Goal: Task Accomplishment & Management: Complete application form

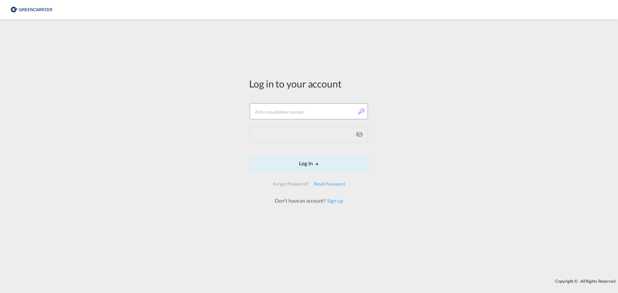
click at [267, 107] on input "text" at bounding box center [309, 111] width 118 height 16
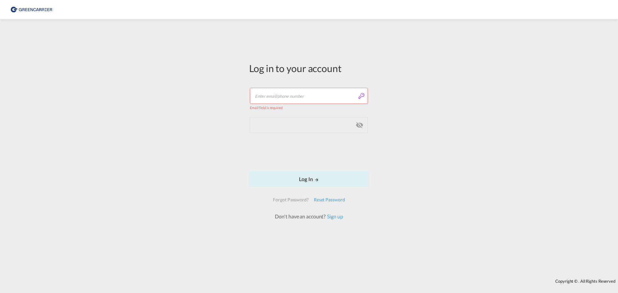
type input "[PERSON_NAME][EMAIL_ADDRESS][DOMAIN_NAME]"
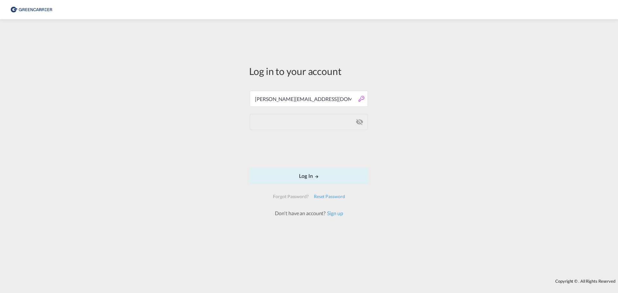
click at [285, 168] on form "o.shevchuk@red-line.biz Log In Forgot Password? Reset Password Don't have an ac…" at bounding box center [309, 150] width 120 height 133
click at [282, 175] on button "Log In" at bounding box center [309, 176] width 120 height 16
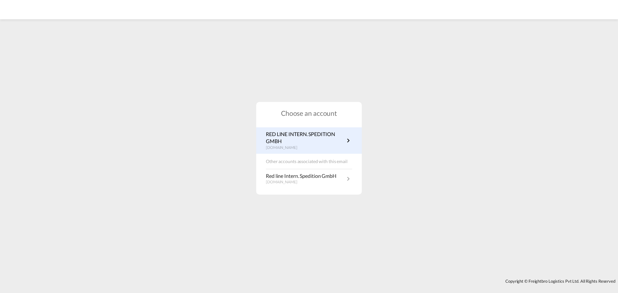
click at [288, 146] on p "de.portal.greencarrier.com" at bounding box center [305, 147] width 79 height 5
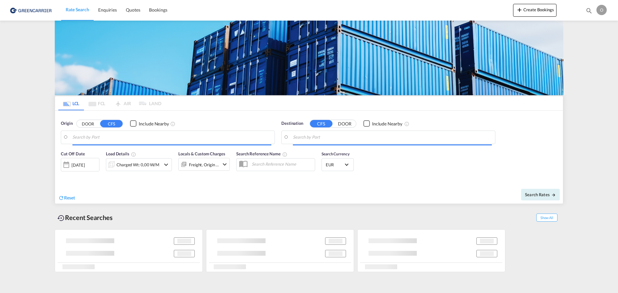
type input "[GEOGRAPHIC_DATA], [GEOGRAPHIC_DATA]"
type input "[US_STATE], [GEOGRAPHIC_DATA], USNYC"
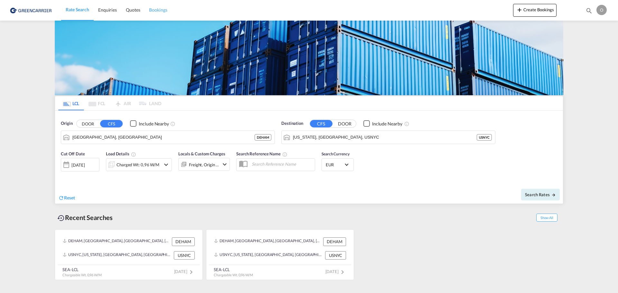
click at [170, 10] on link "Bookings" at bounding box center [158, 10] width 27 height 21
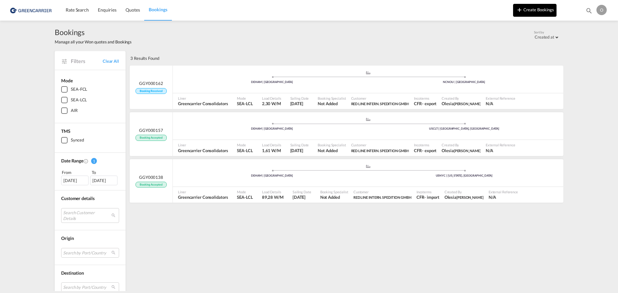
click at [529, 13] on button "Create Bookings" at bounding box center [534, 10] width 43 height 13
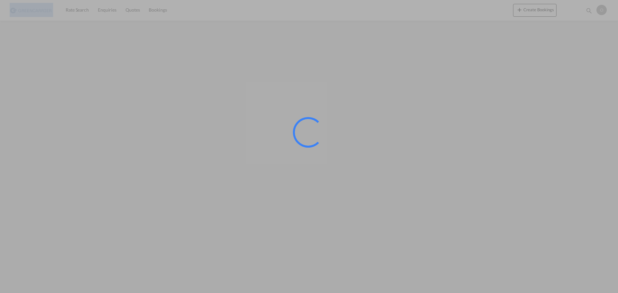
click at [333, 165] on div at bounding box center [309, 146] width 618 height 293
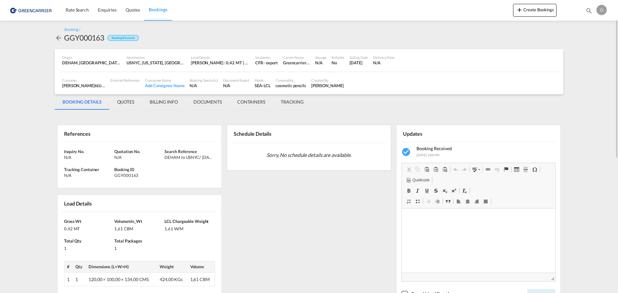
click at [88, 38] on div "GGY000163" at bounding box center [84, 38] width 40 height 10
copy div "GGY000163"
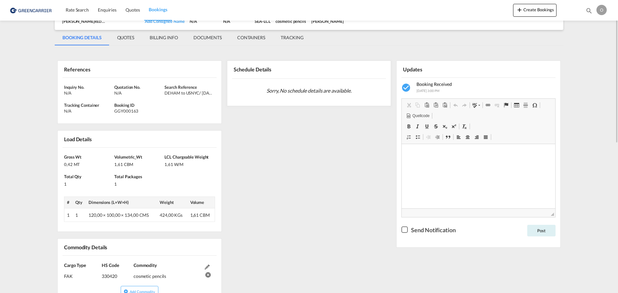
scroll to position [129, 0]
